Goal: Find contact information: Find contact information

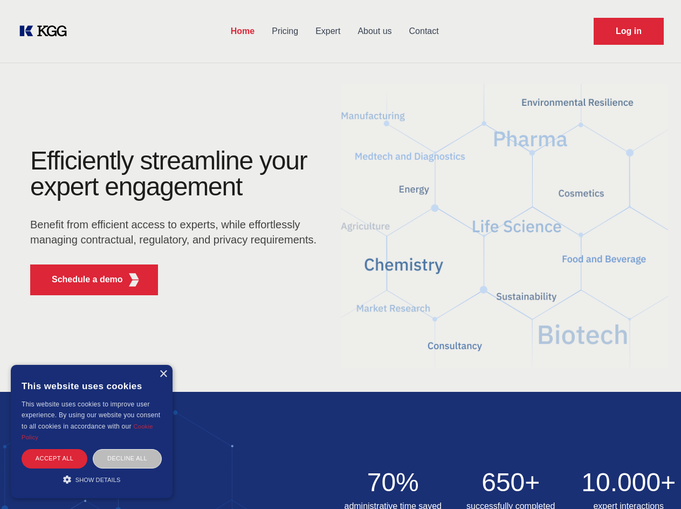
click at [340, 254] on div "Efficiently streamline your expert engagement Benefit from efficient access to …" at bounding box center [177, 226] width 328 height 156
click at [81, 279] on p "Schedule a demo" at bounding box center [87, 279] width 71 height 13
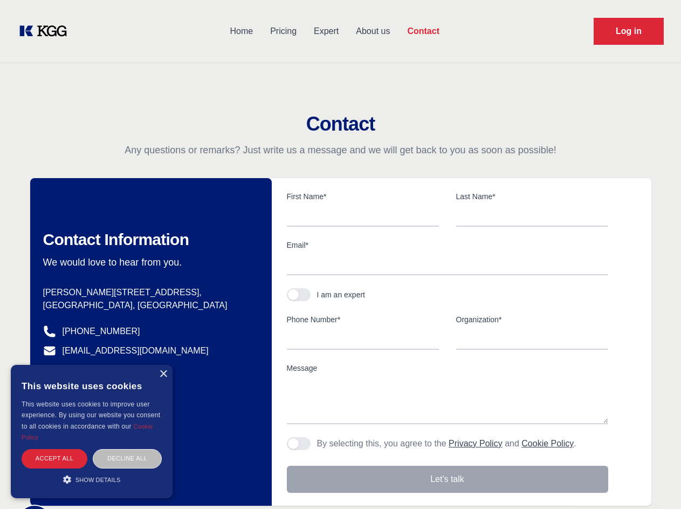
click at [163, 374] on div "× This website uses cookies This website uses cookies to improve user experienc…" at bounding box center [92, 431] width 162 height 133
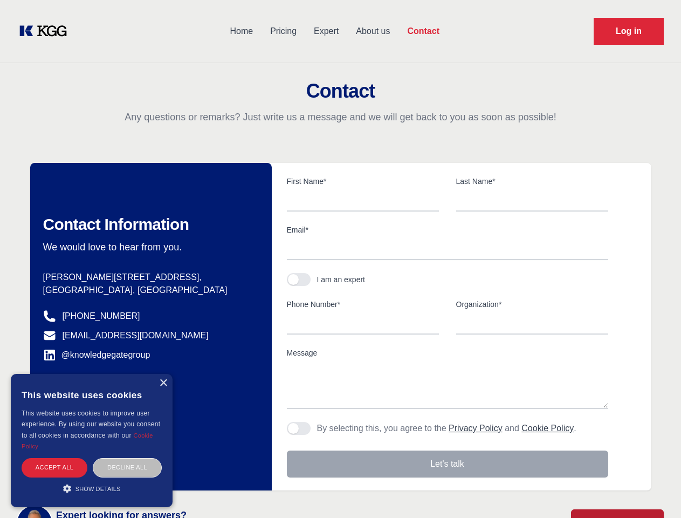
click at [54, 458] on div "Accept all" at bounding box center [55, 467] width 66 height 19
click at [127, 458] on body "Home Pricing Expert About us Contact Log in Contact Any questions or remarks? J…" at bounding box center [340, 474] width 681 height 948
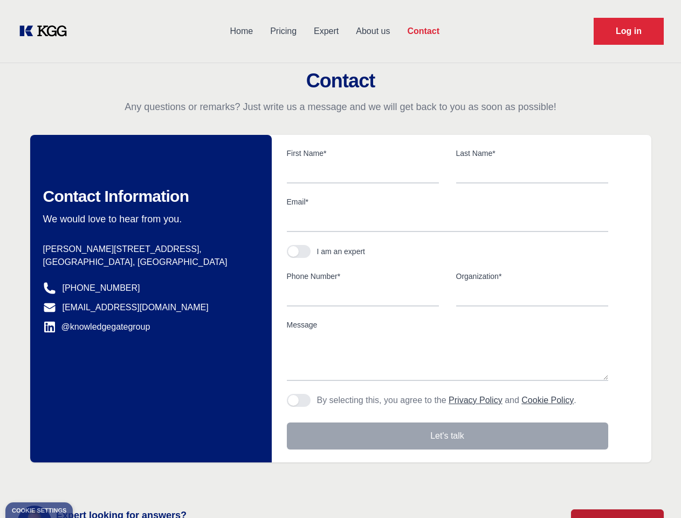
click at [92, 479] on main "Contact Any questions or remarks? Just write us a message and we will get back …" at bounding box center [340, 280] width 681 height 561
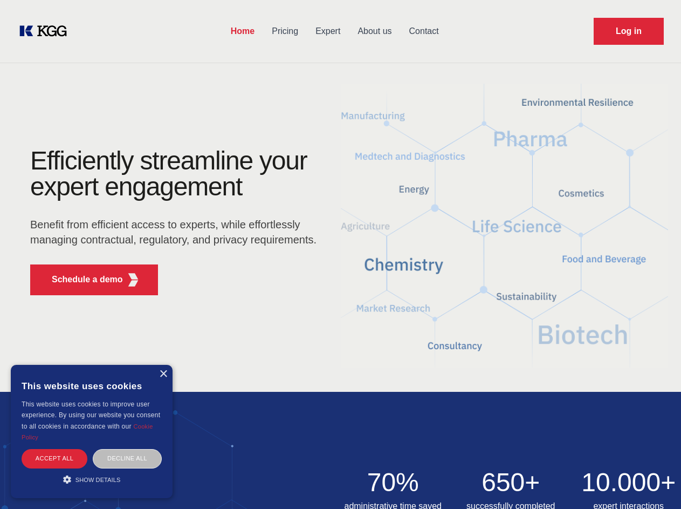
click at [340, 254] on div "Efficiently streamline your expert engagement Benefit from efficient access to …" at bounding box center [177, 226] width 328 height 156
click at [81, 279] on p "Schedule a demo" at bounding box center [87, 279] width 71 height 13
click at [163, 374] on div "× This website uses cookies This website uses cookies to improve user experienc…" at bounding box center [92, 431] width 162 height 133
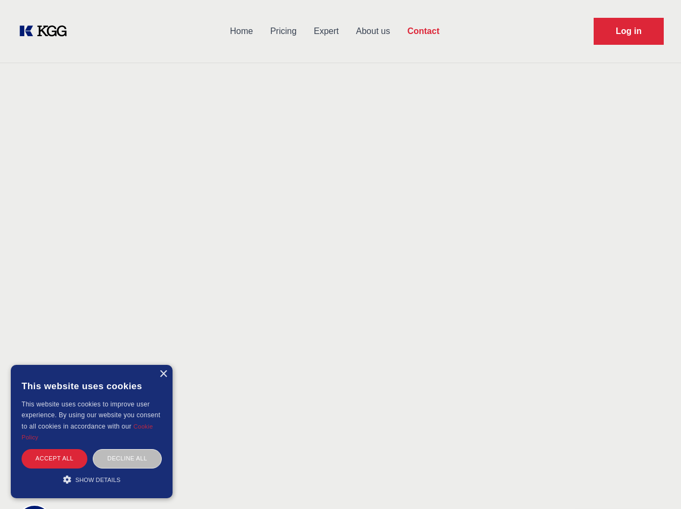
click at [54, 458] on div "Accept all" at bounding box center [55, 458] width 66 height 19
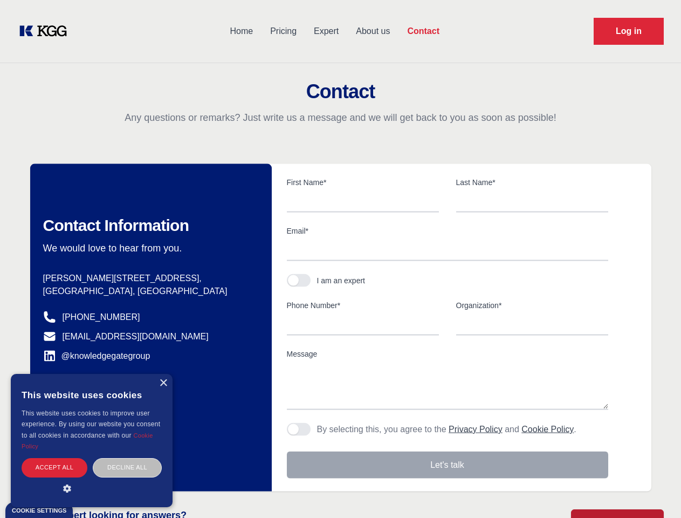
click at [127, 458] on div "Contact Information We would love to hear from you. Postal address Hannemanns A…" at bounding box center [151, 327] width 242 height 327
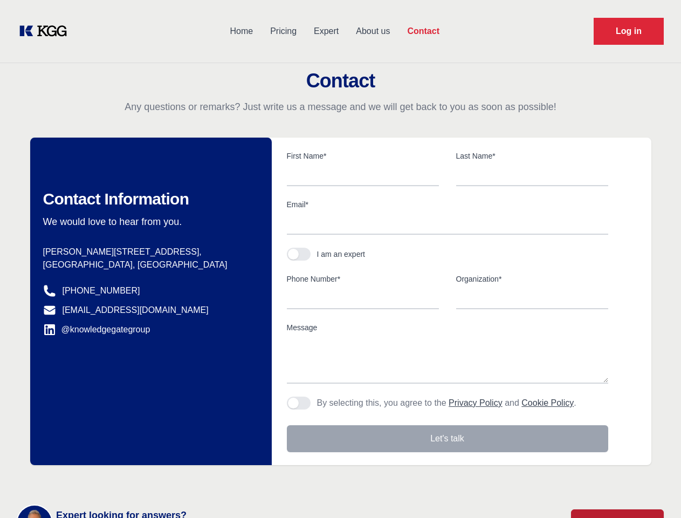
click at [92, 479] on main "Contact Any questions or remarks? Just write us a message and we will get back …" at bounding box center [340, 280] width 681 height 561
